Goal: Find contact information: Find contact information

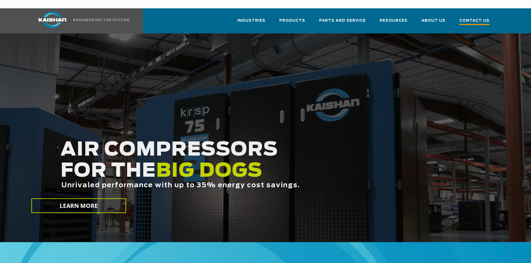
click at [474, 18] on span "Contact Us" at bounding box center [474, 22] width 30 height 8
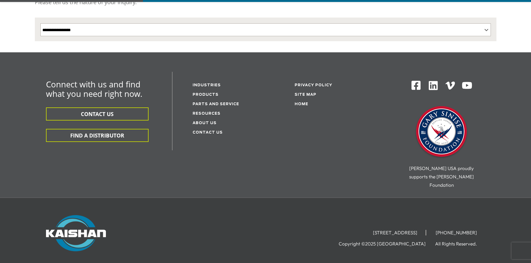
scroll to position [139, 0]
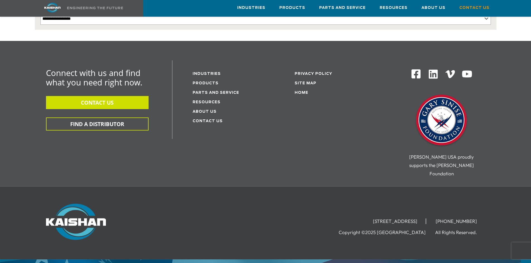
click at [105, 96] on button "CONTACT US" at bounding box center [97, 102] width 103 height 13
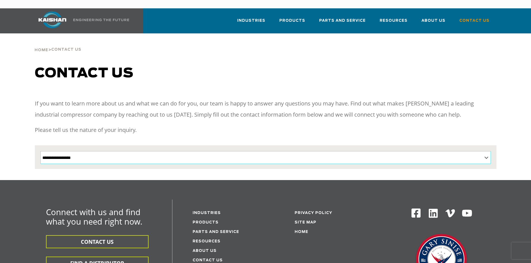
click at [104, 152] on select "**********" at bounding box center [265, 157] width 450 height 13
click at [228, 73] on div "Contact us" at bounding box center [265, 79] width 468 height 27
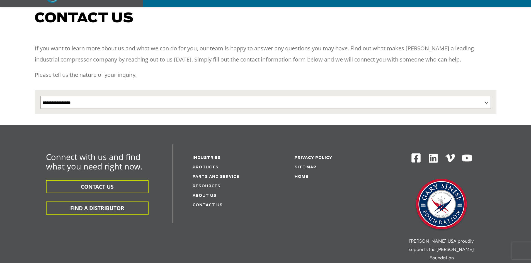
scroll to position [148, 0]
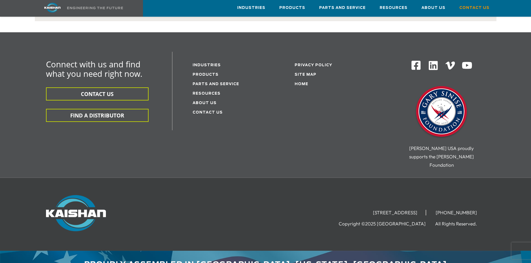
drag, startPoint x: 415, startPoint y: 195, endPoint x: 333, endPoint y: 197, distance: 81.6
click at [364, 210] on li "[STREET_ADDRESS]" at bounding box center [395, 213] width 62 height 6
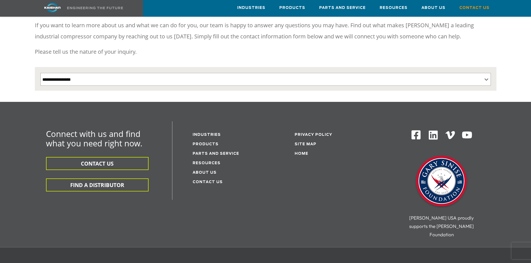
scroll to position [9, 0]
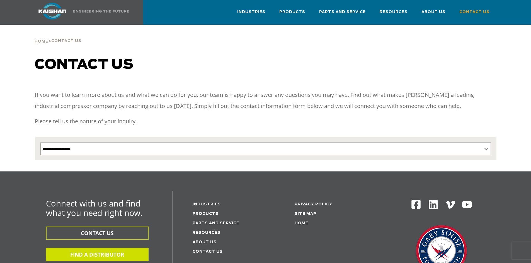
click at [117, 248] on button "FIND A DISTRIBUTOR" at bounding box center [97, 254] width 103 height 13
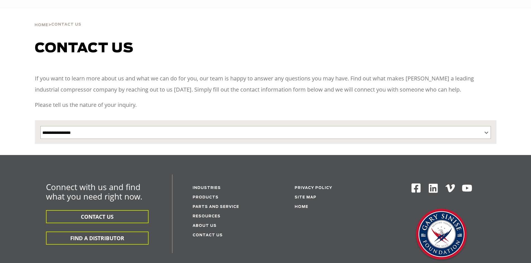
select select "**********"
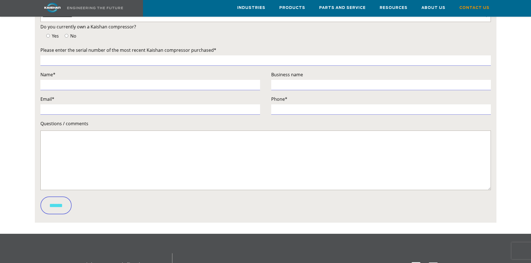
scroll to position [28, 0]
